Goal: Information Seeking & Learning: Learn about a topic

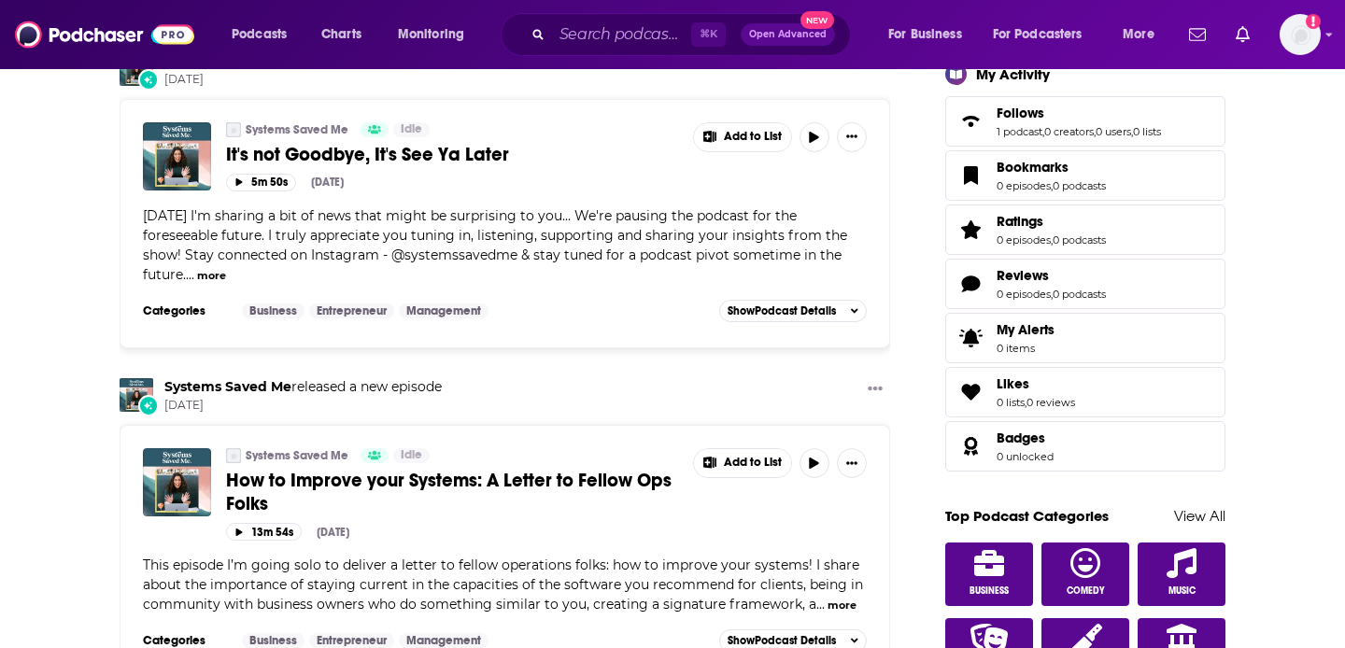
scroll to position [630, 0]
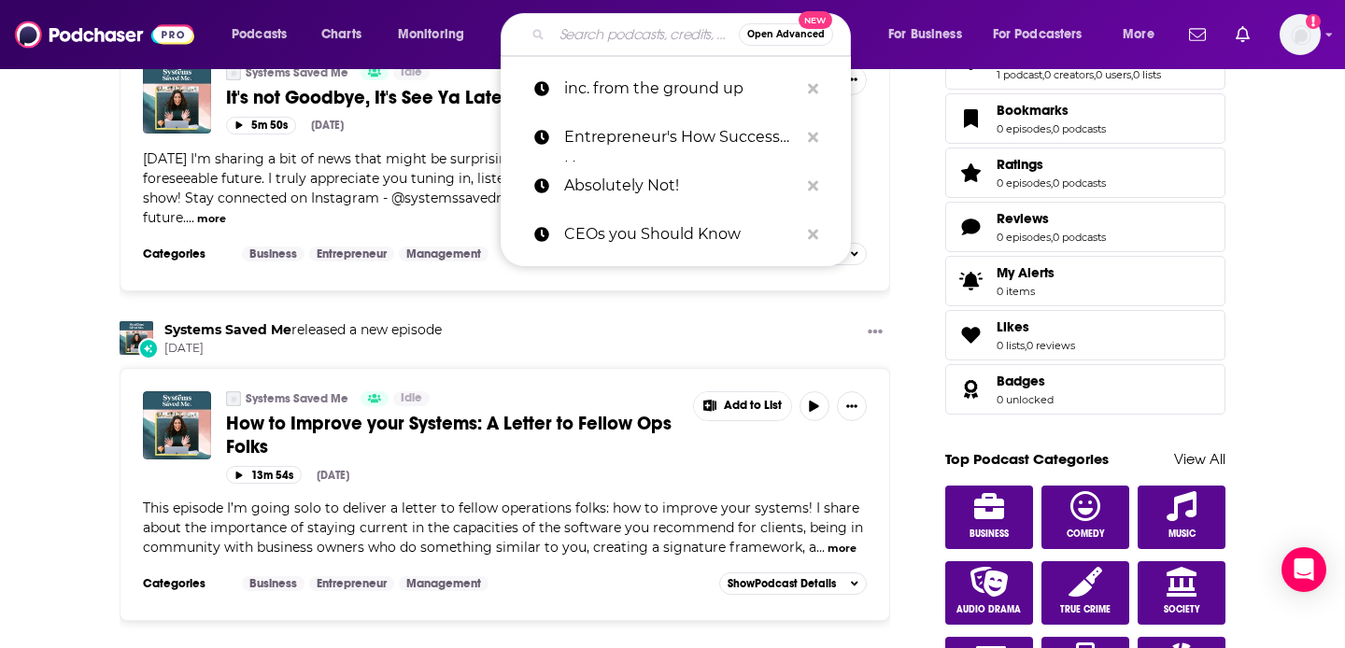
click at [644, 35] on input "Search podcasts, credits, & more..." at bounding box center [645, 35] width 187 height 30
paste input "CMO's You Should Know Podcast"
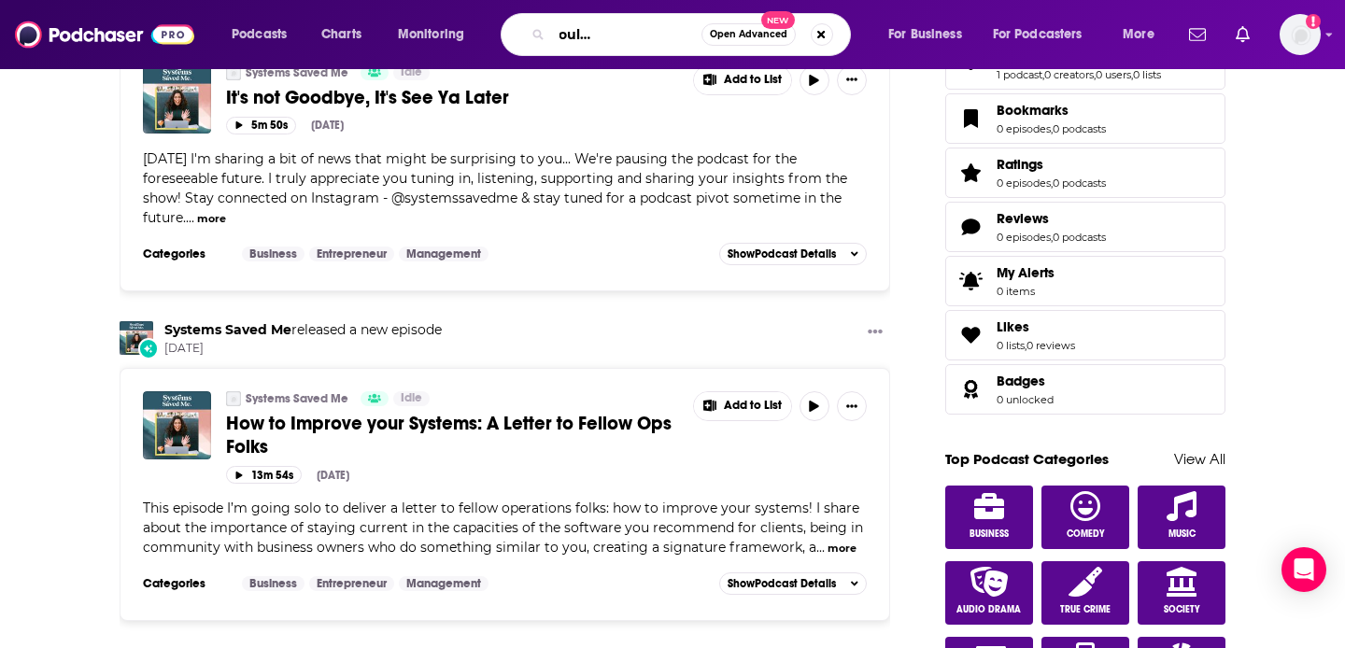
scroll to position [0, 0]
drag, startPoint x: 579, startPoint y: 28, endPoint x: 461, endPoint y: 26, distance: 117.7
click at [456, 26] on div "Podcasts Charts Monitoring CMO's You Should Know Podcast Open Advanced New For …" at bounding box center [696, 34] width 954 height 43
click at [585, 34] on input "CMO's You Should Know Podcast" at bounding box center [626, 35] width 149 height 30
type input "CEO's You Should Know Podcast"
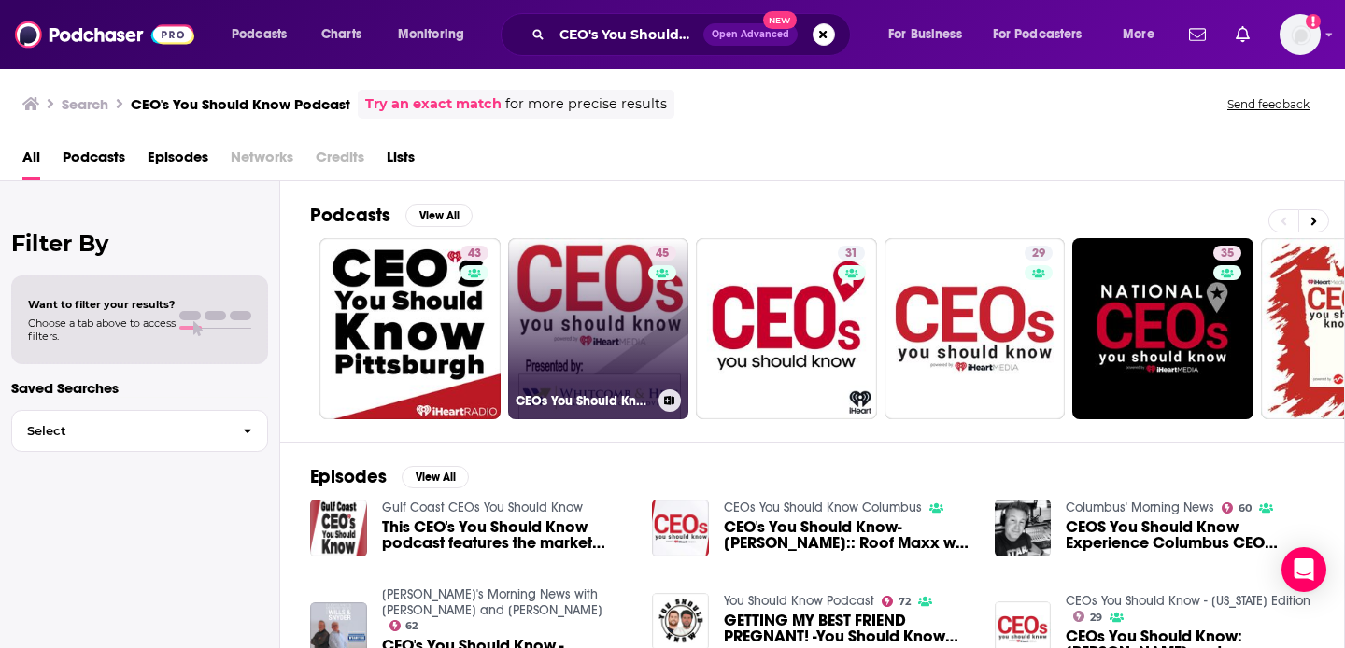
click at [617, 359] on link "45 CEOs You Should Know - Mansfield" at bounding box center [598, 328] width 181 height 181
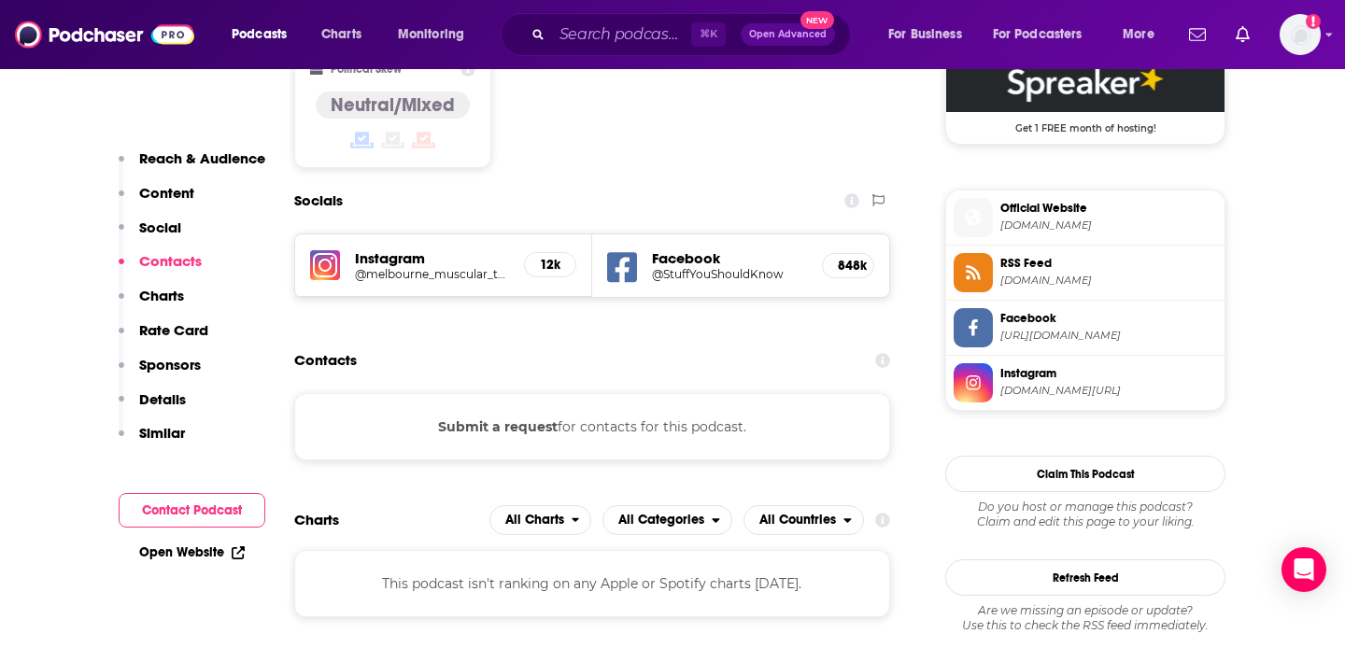
scroll to position [1488, 0]
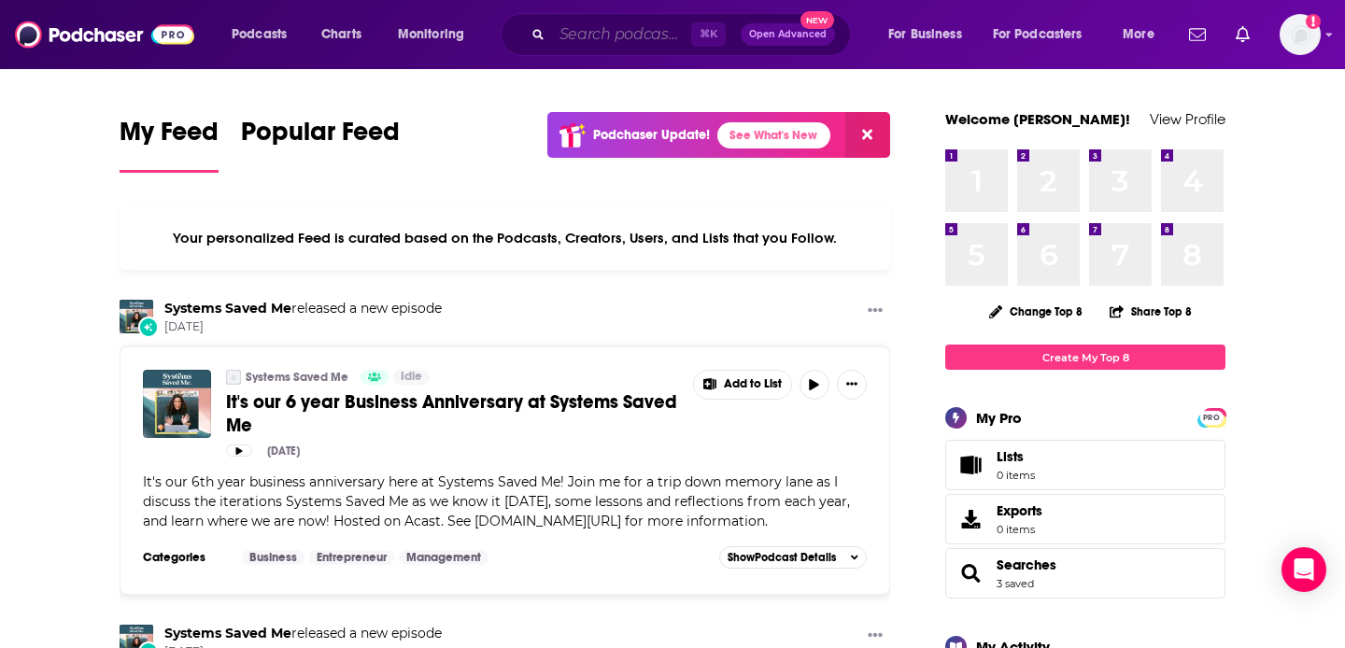
click at [643, 25] on input "Search podcasts, credits, & more..." at bounding box center [621, 35] width 139 height 30
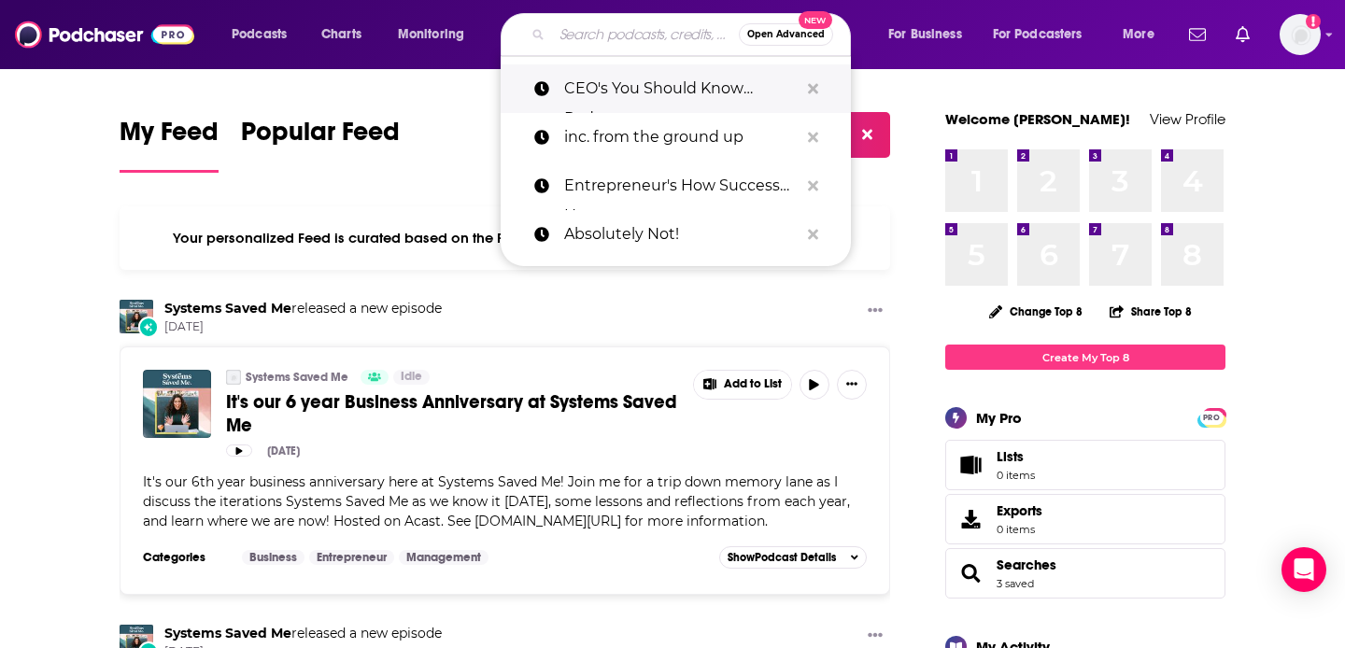
click at [641, 72] on p "CEO's You Should Know Podcast" at bounding box center [681, 88] width 234 height 49
type input "CEO's You Should Know Podcast"
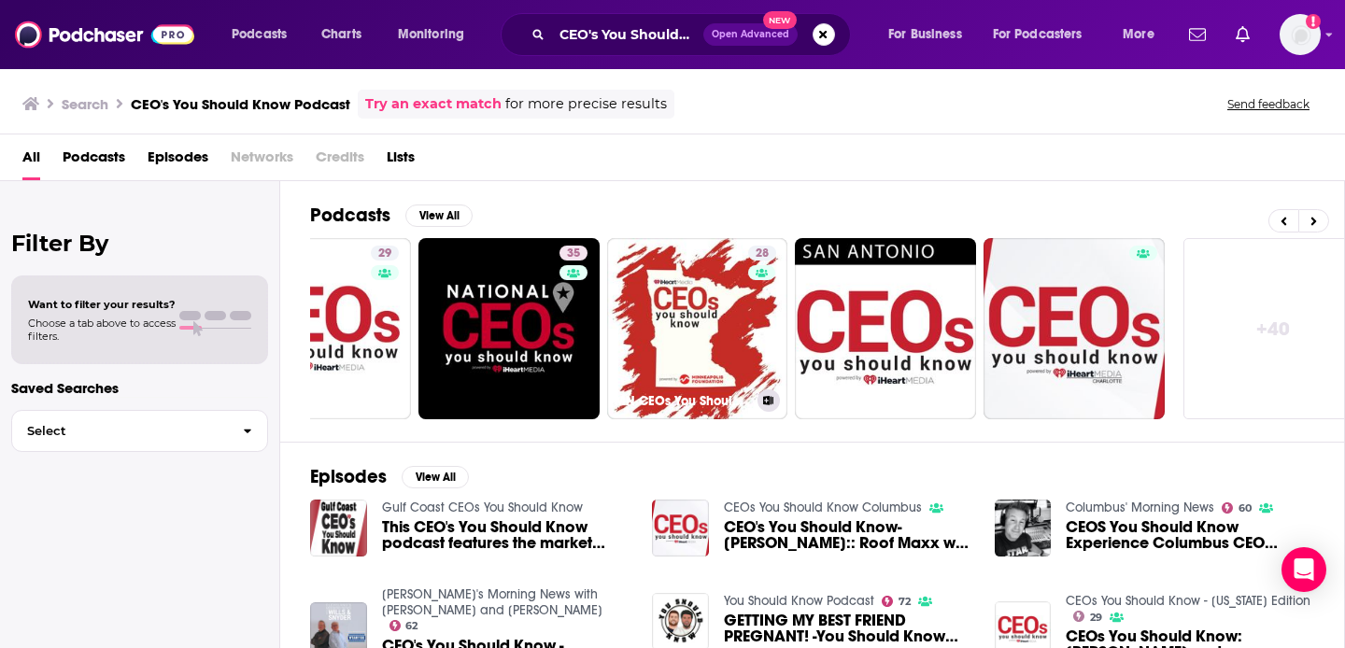
scroll to position [0, 681]
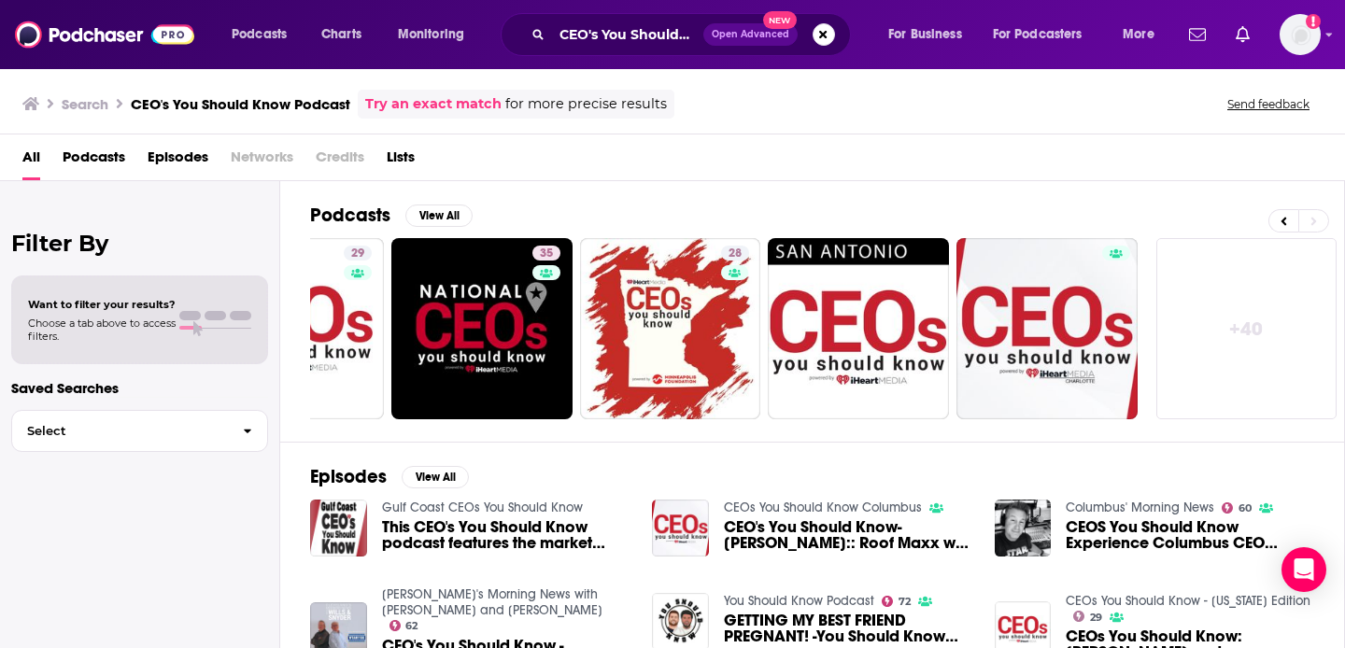
click at [1259, 289] on link "+ 40" at bounding box center [1246, 328] width 181 height 181
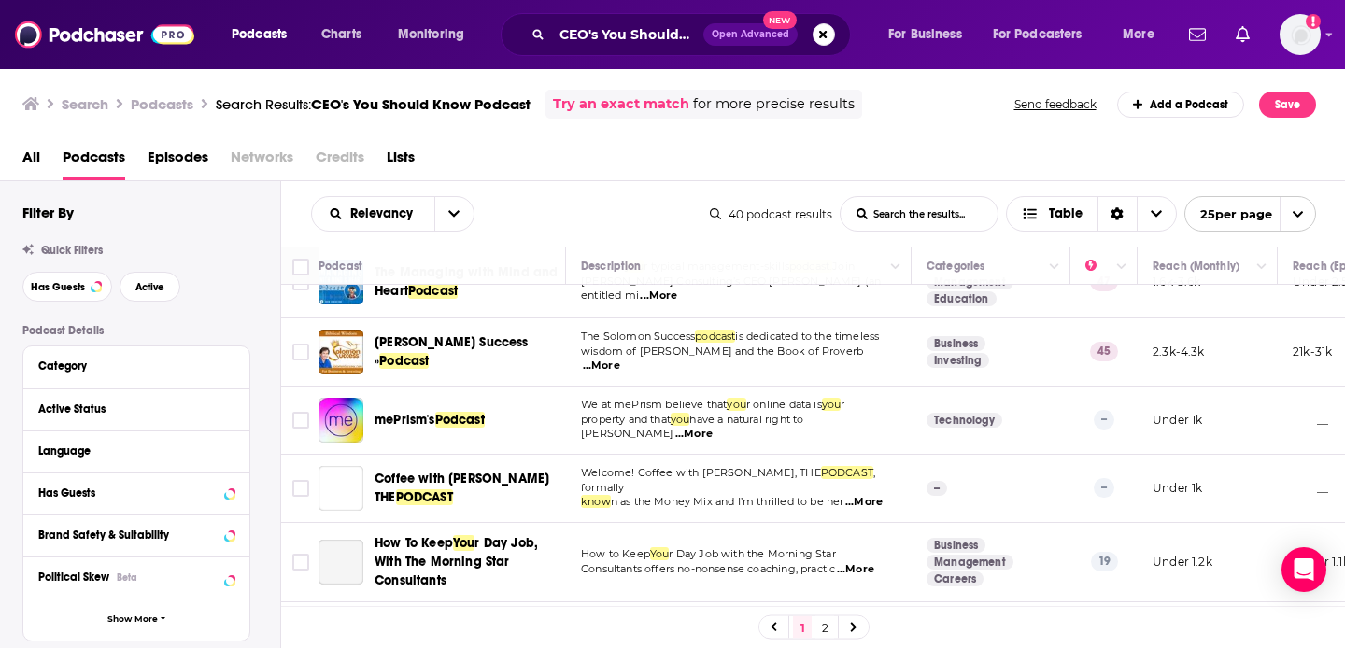
scroll to position [1119, 0]
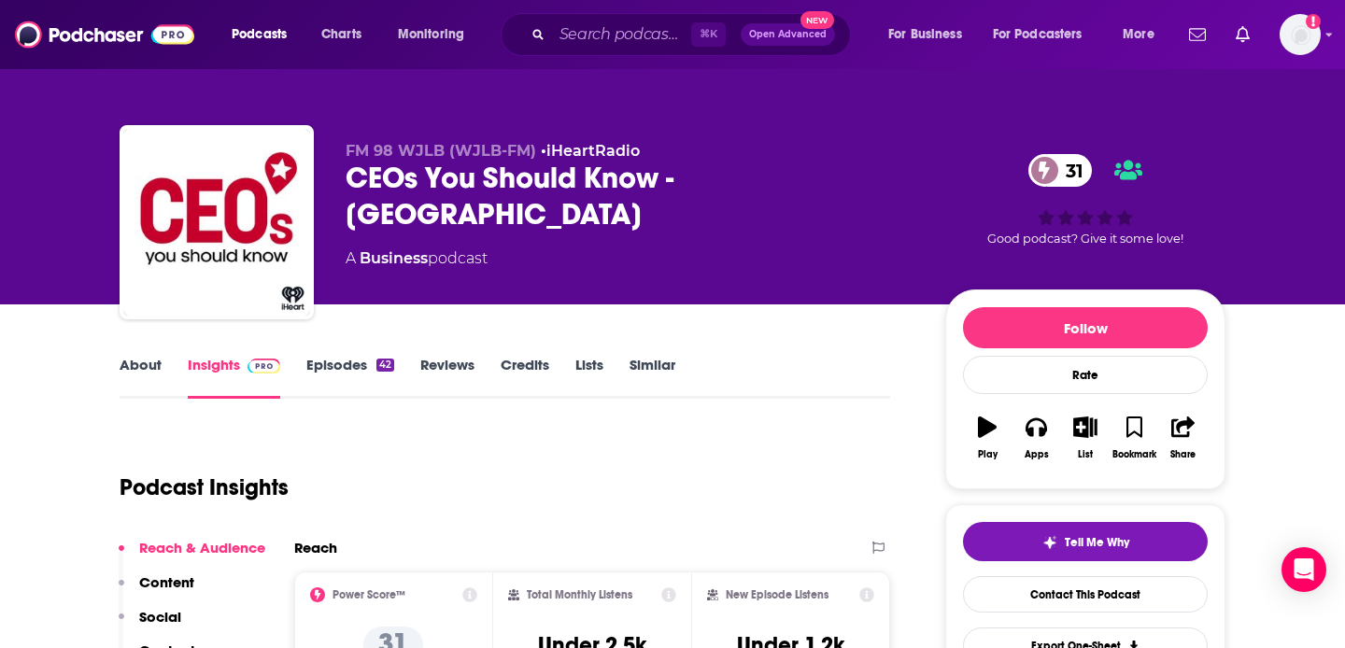
click at [378, 362] on div "42" at bounding box center [385, 365] width 18 height 13
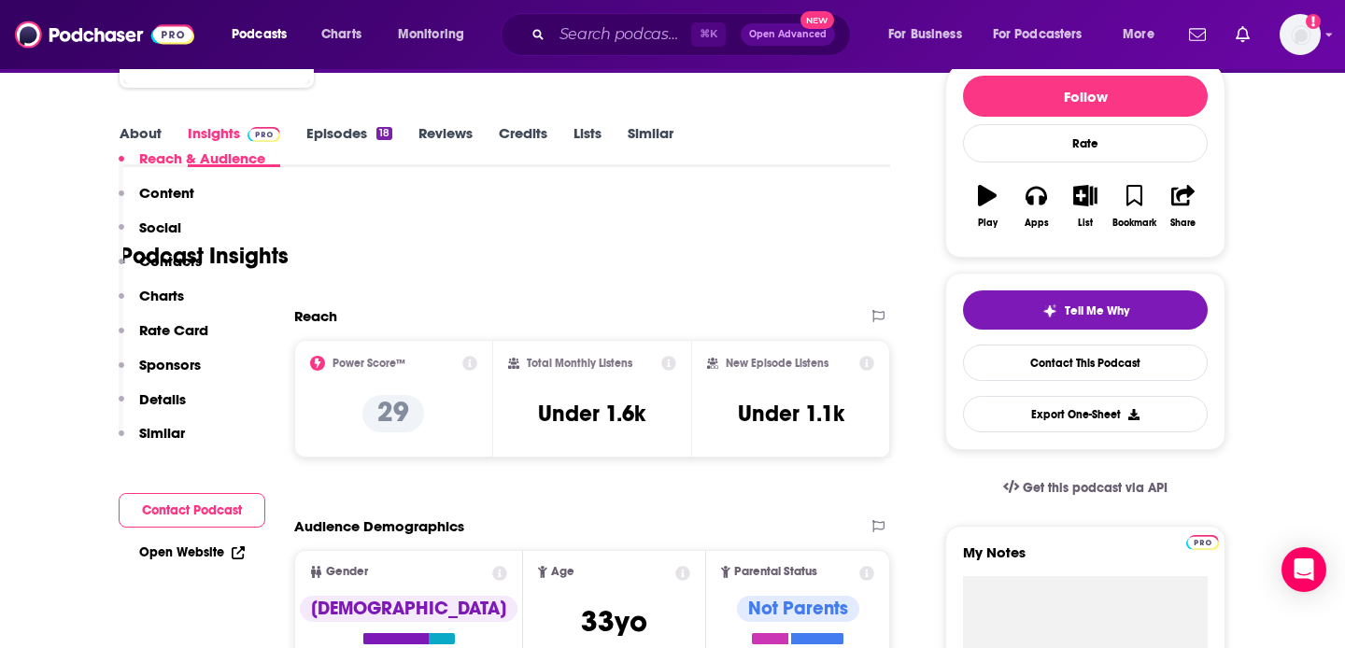
scroll to position [35, 0]
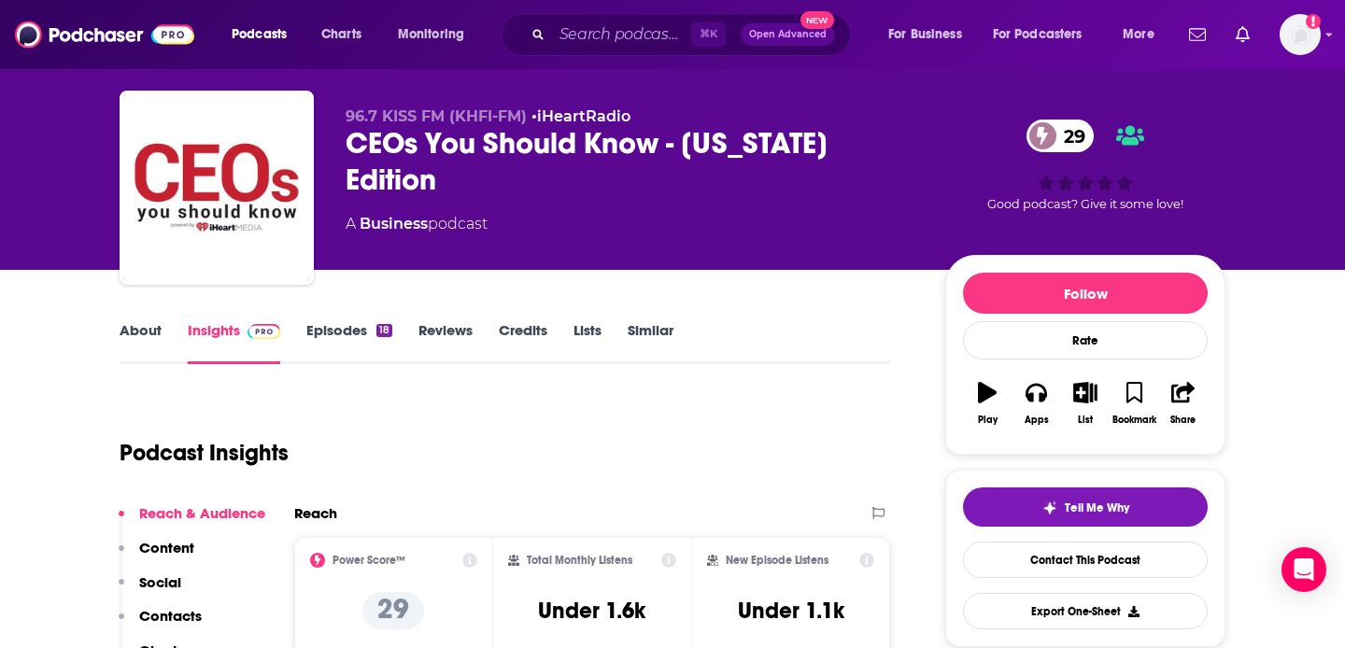
click at [335, 333] on link "Episodes 18" at bounding box center [349, 342] width 86 height 43
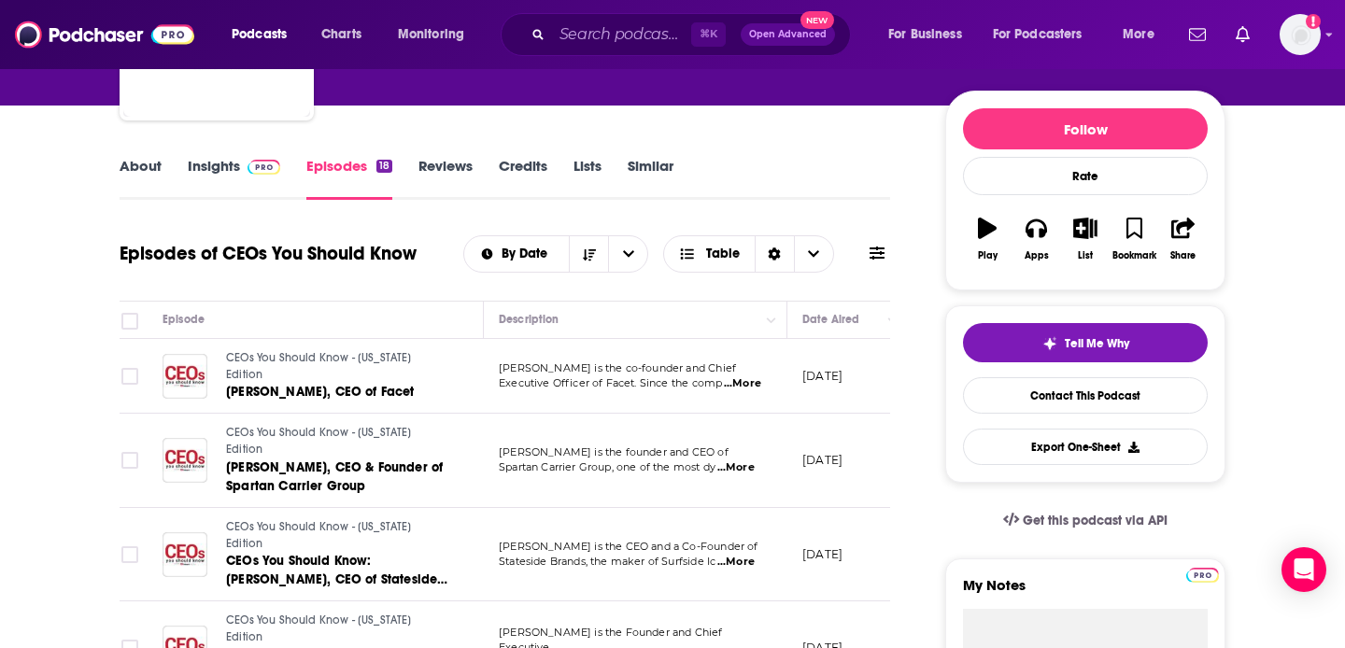
scroll to position [274, 0]
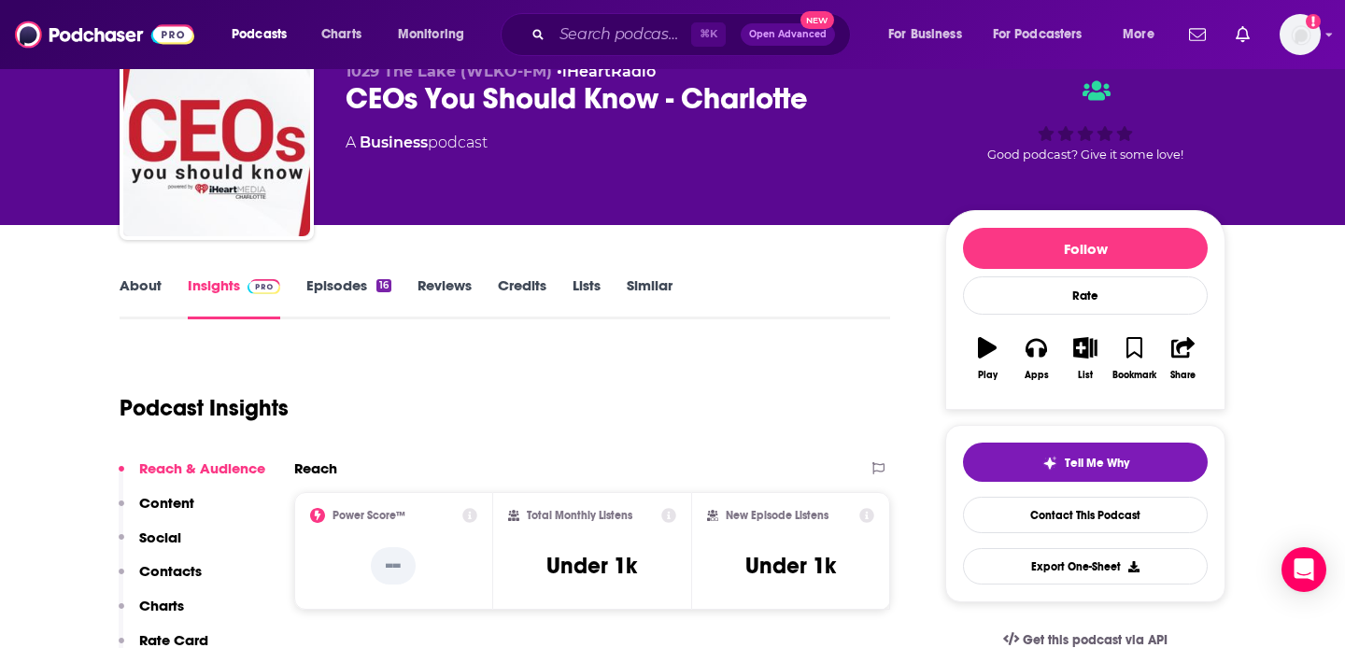
scroll to position [87, 0]
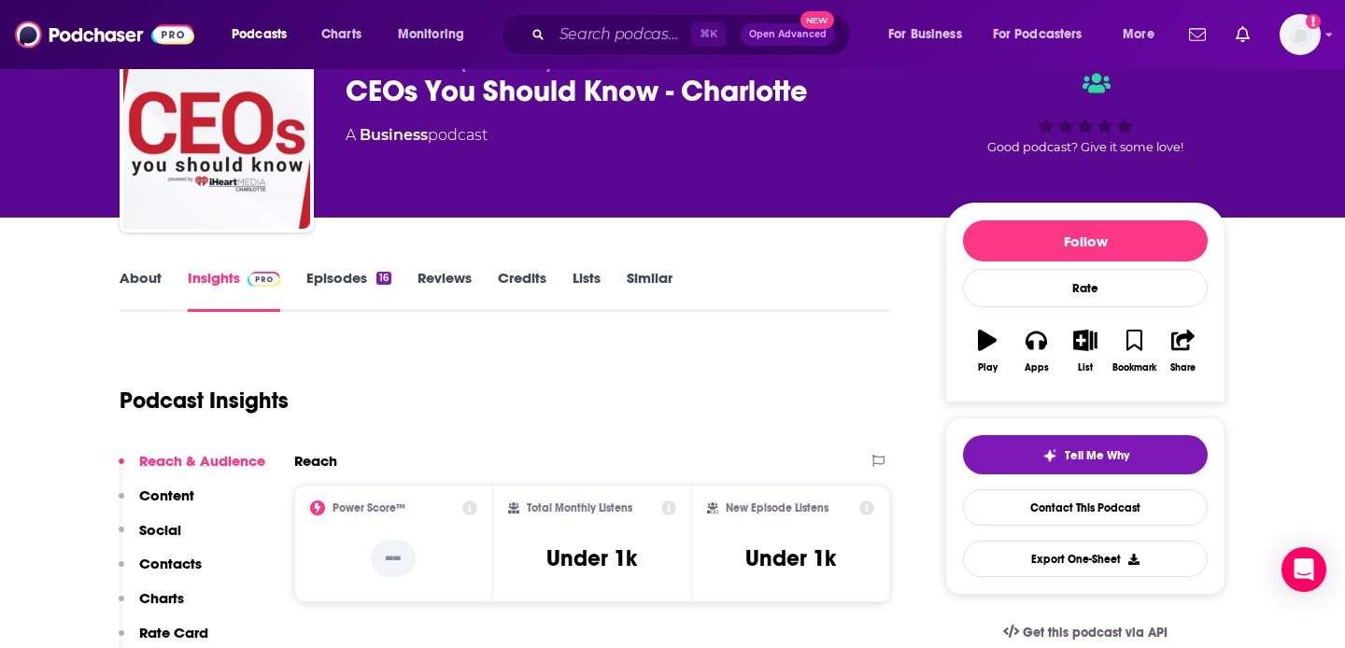
click at [358, 301] on link "Episodes 16" at bounding box center [348, 290] width 85 height 43
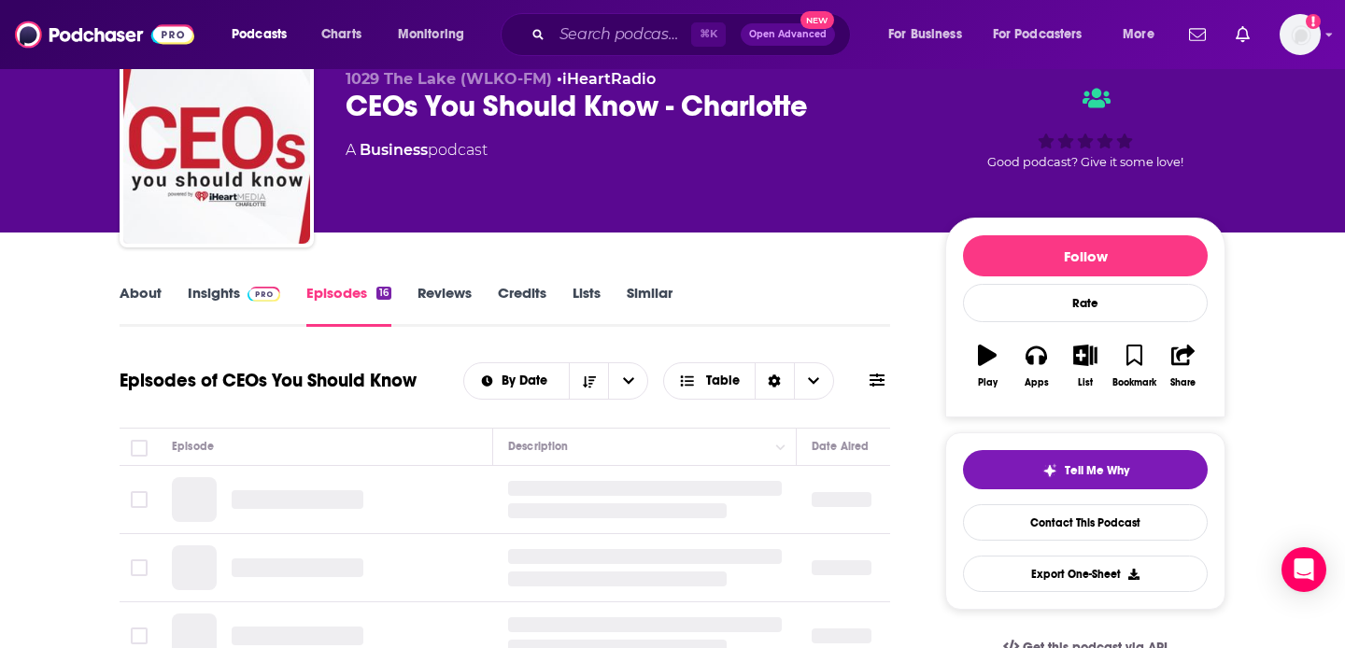
scroll to position [182, 0]
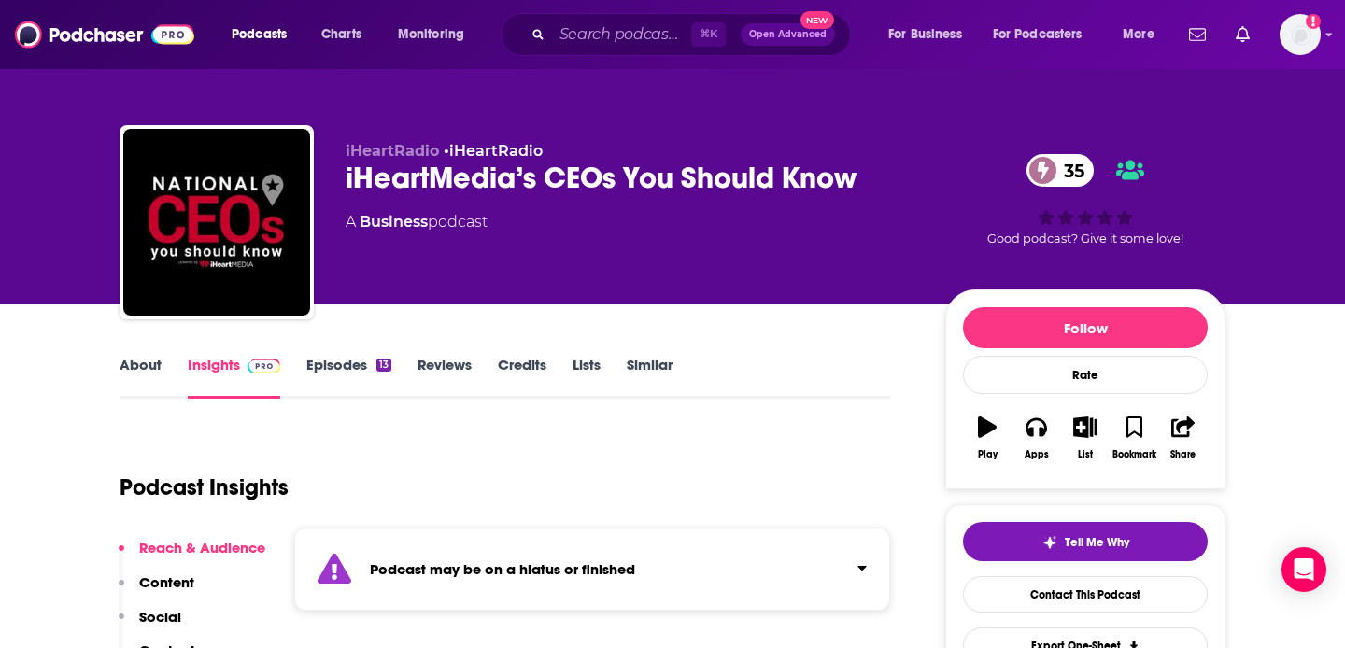
click at [362, 377] on link "Episodes 13" at bounding box center [348, 377] width 85 height 43
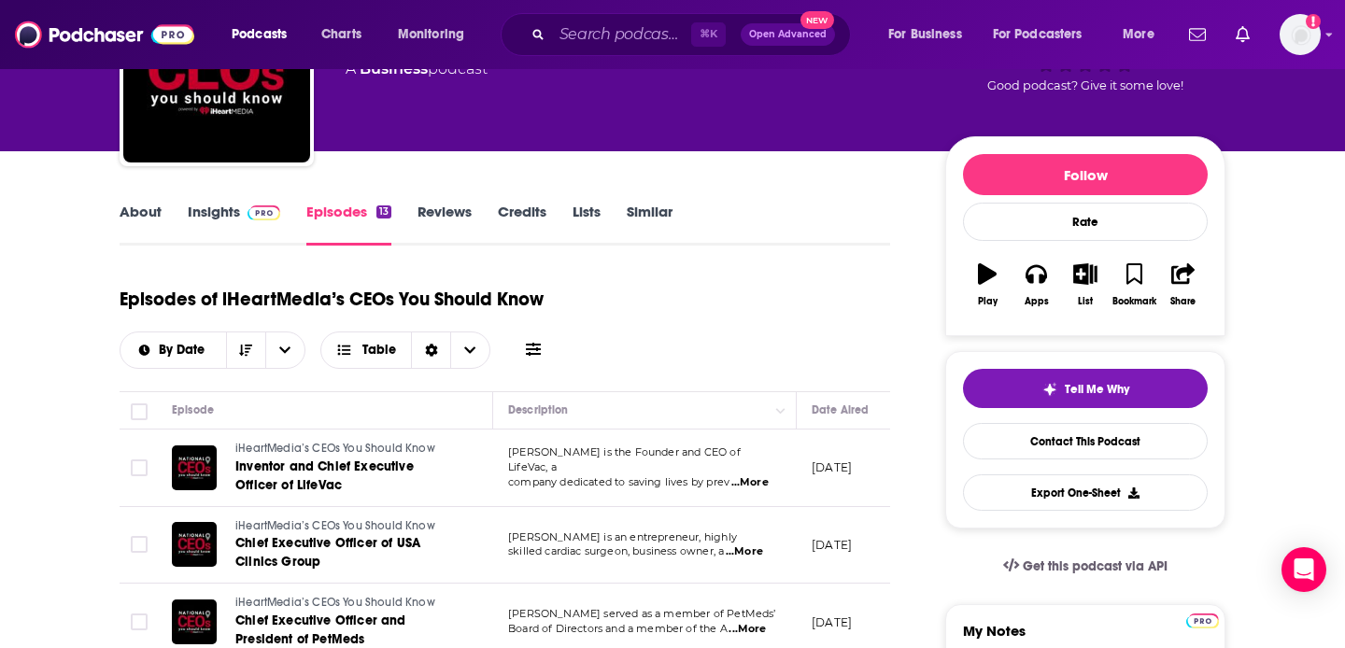
scroll to position [218, 0]
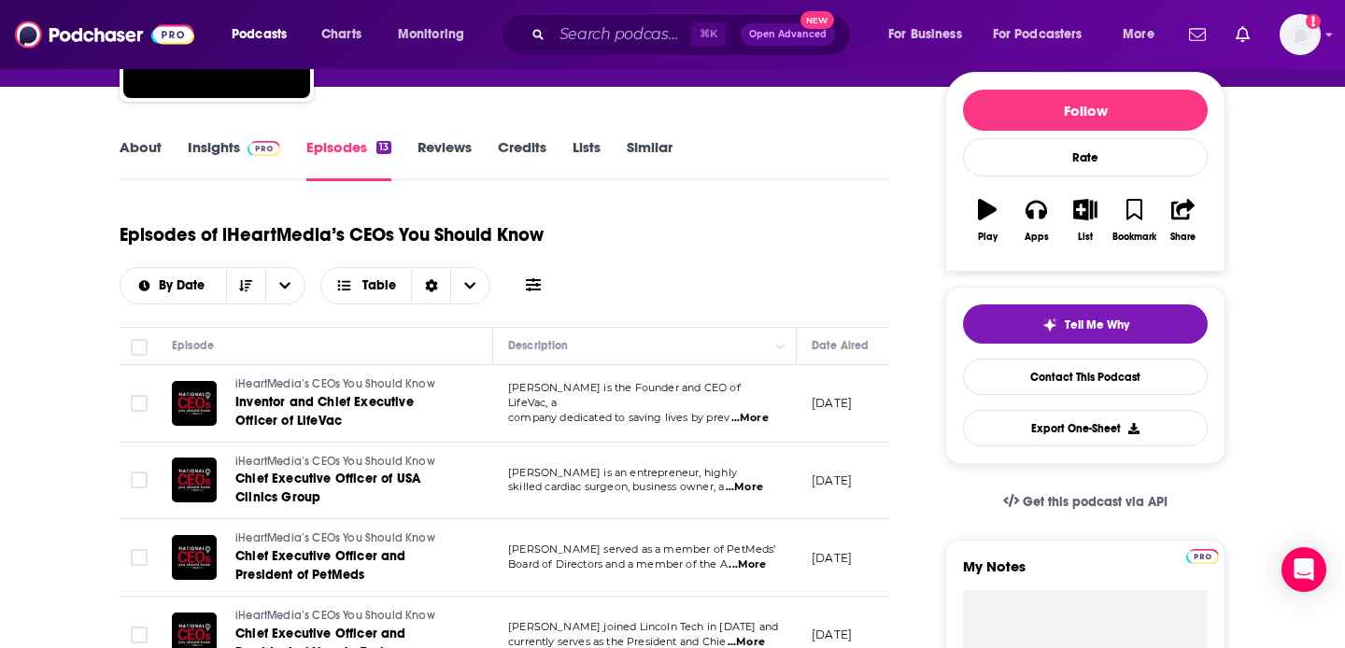
click at [150, 151] on link "About" at bounding box center [141, 159] width 42 height 43
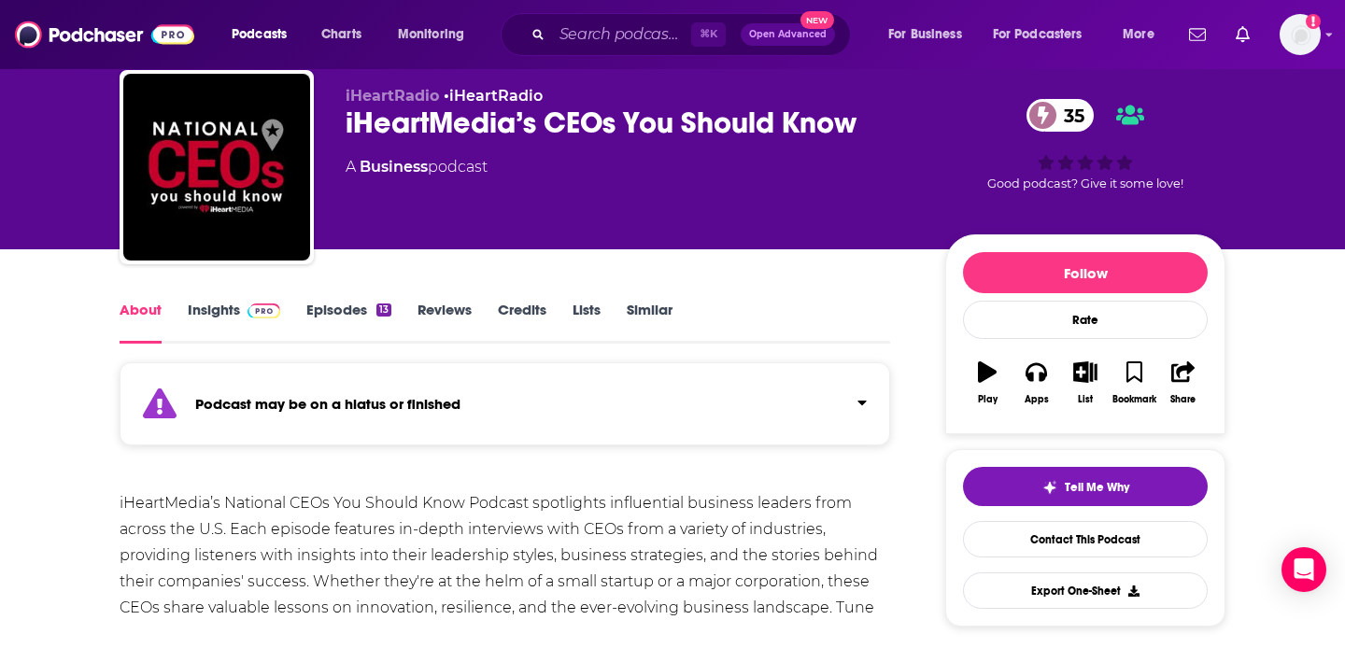
scroll to position [52, 0]
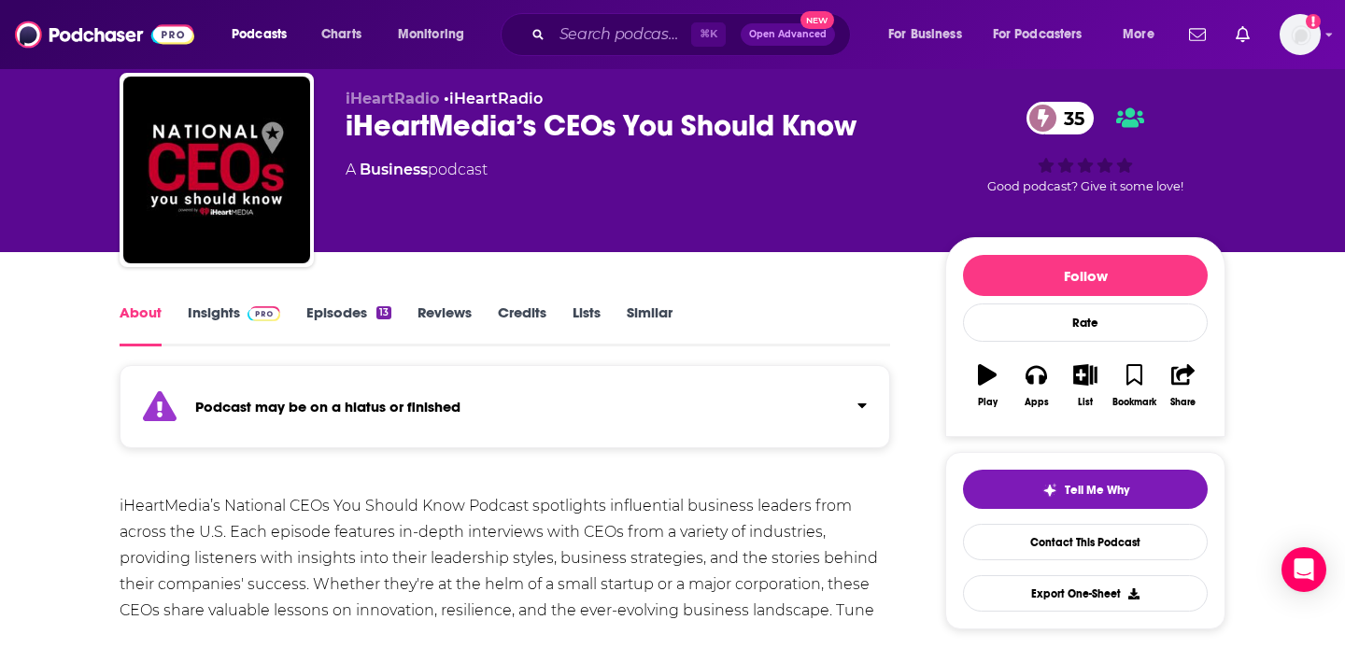
click at [248, 319] on img at bounding box center [264, 313] width 33 height 15
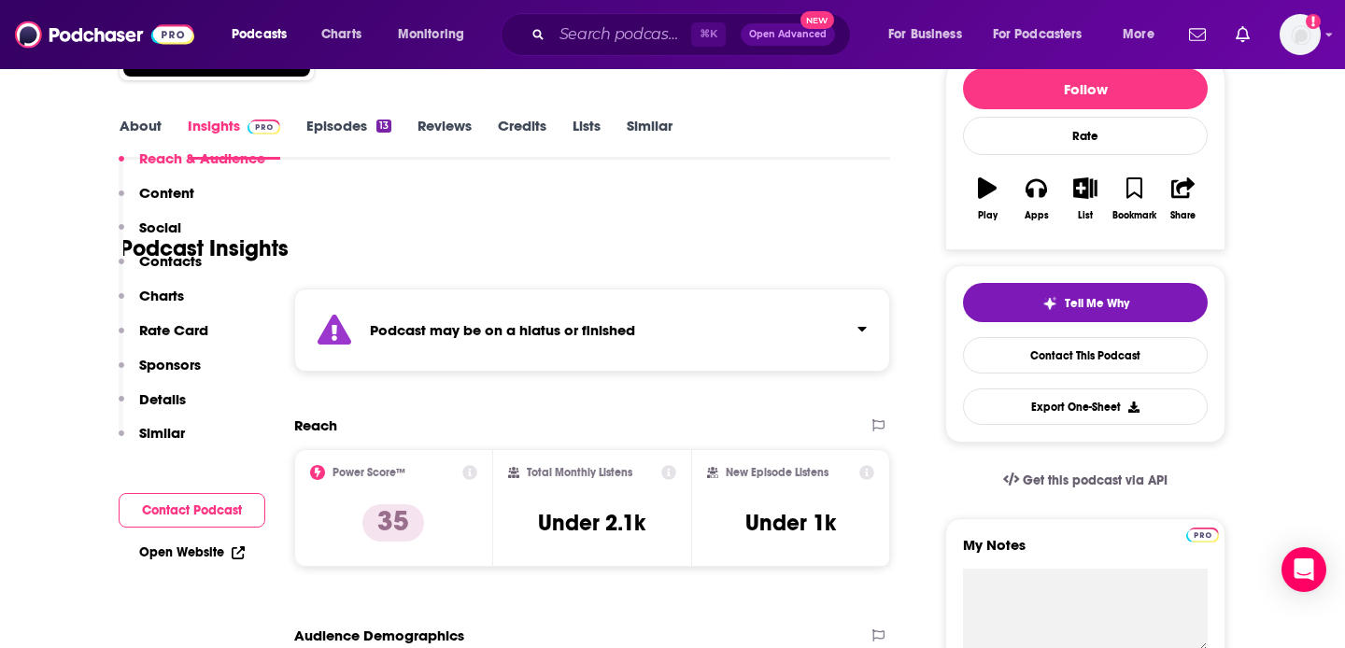
scroll to position [349, 0]
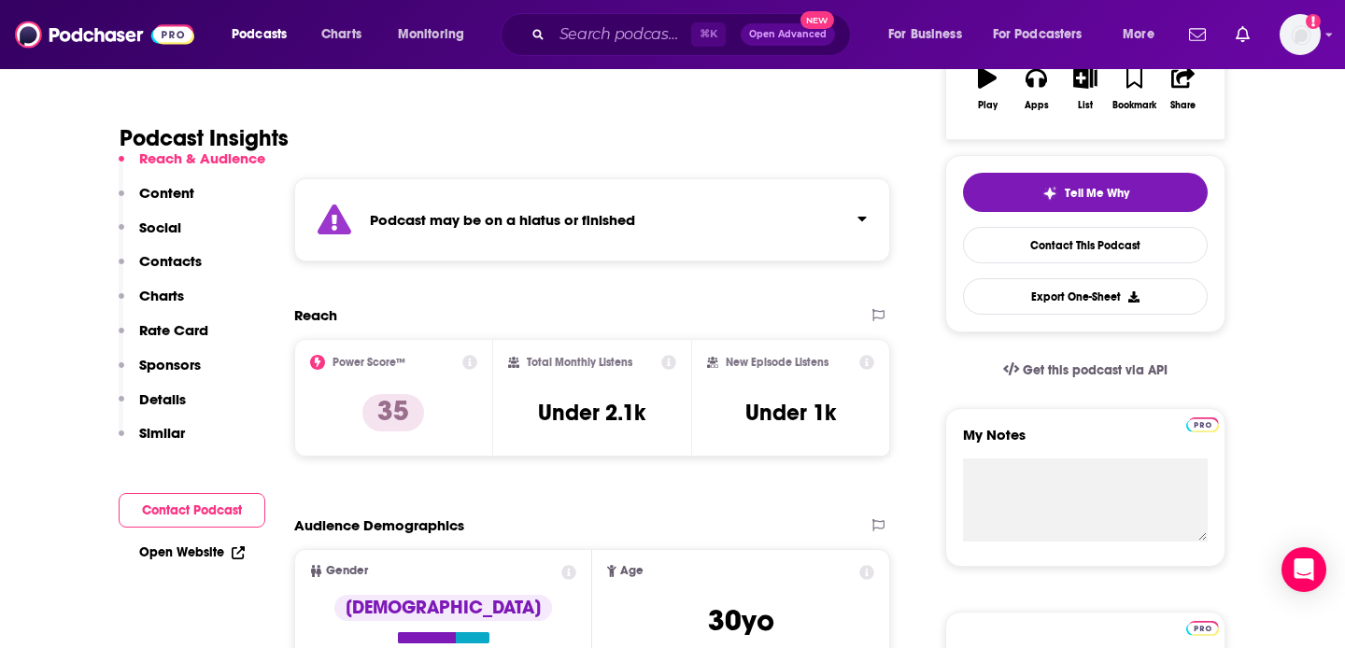
click at [191, 264] on p "Contacts" at bounding box center [170, 261] width 63 height 18
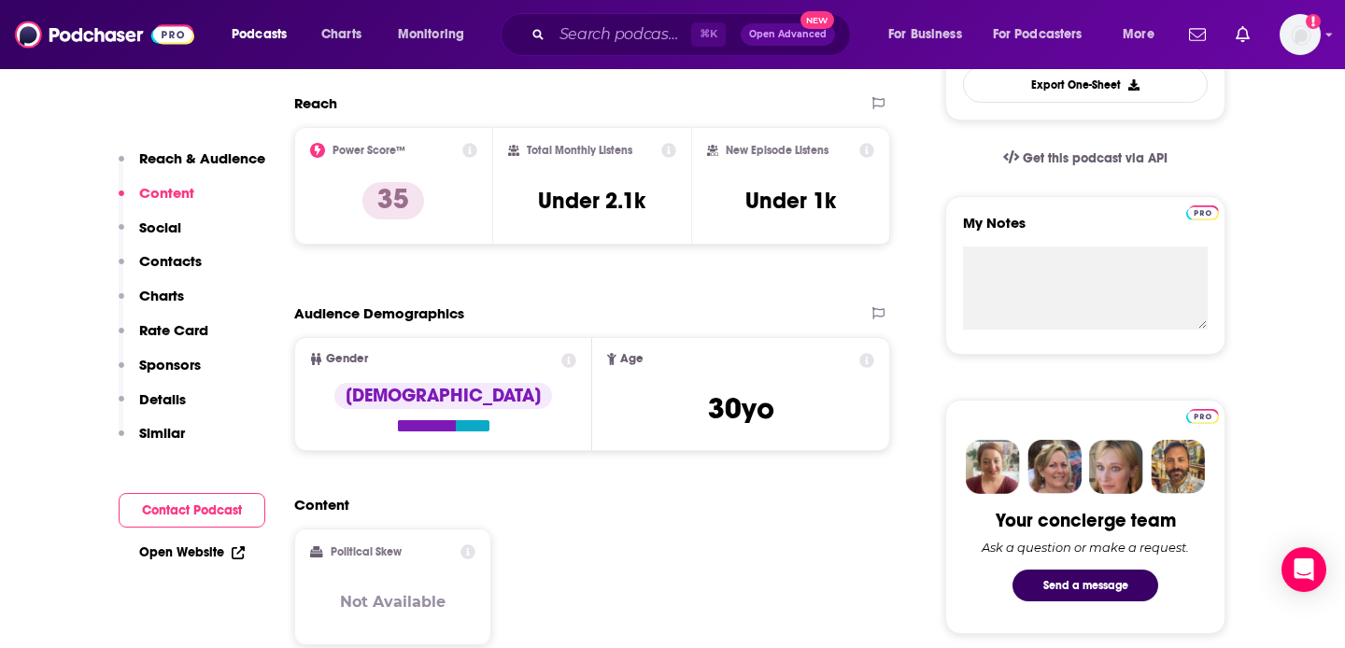
scroll to position [560, 0]
